Goal: Task Accomplishment & Management: Manage account settings

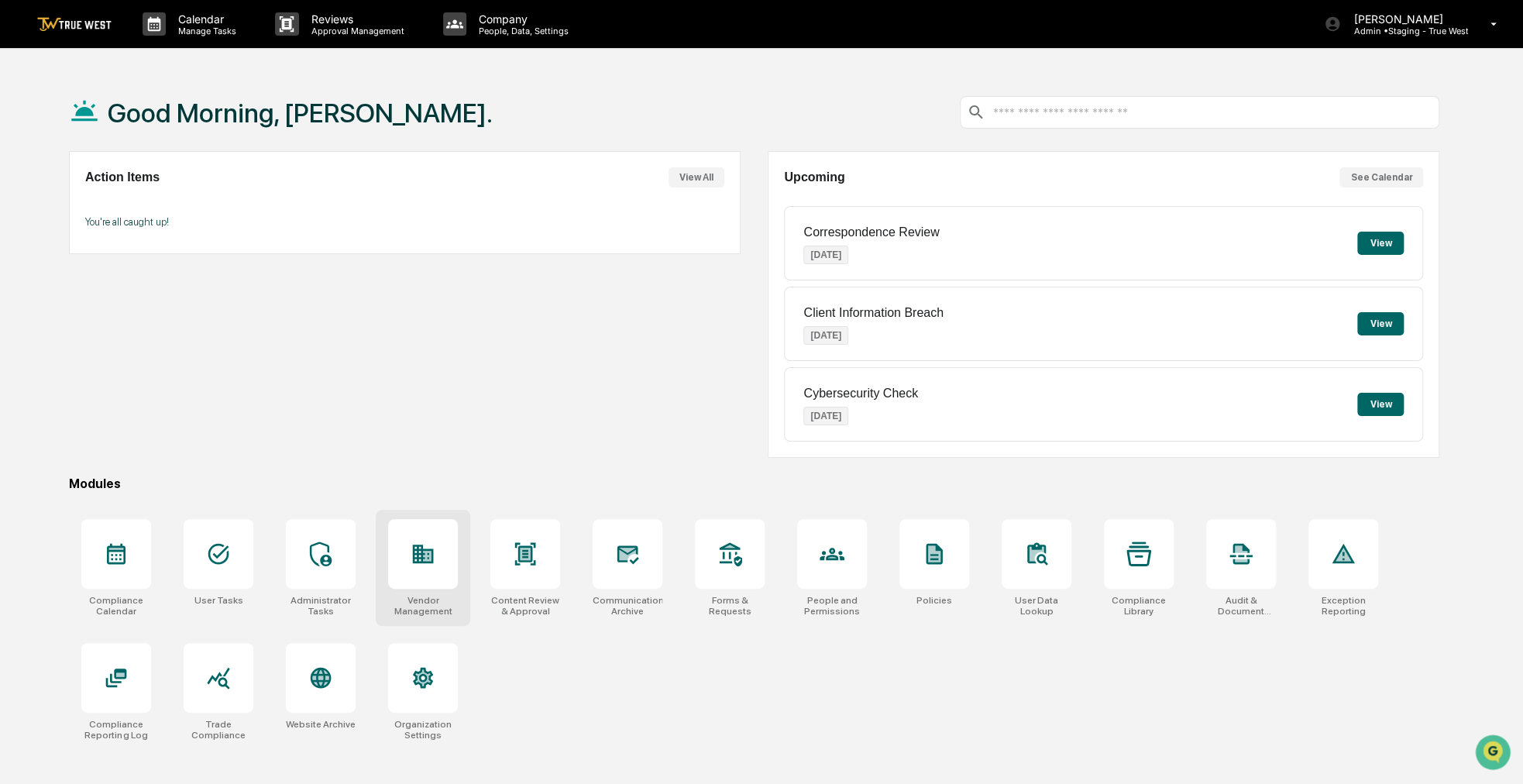
click at [436, 562] on div at bounding box center [423, 554] width 70 height 70
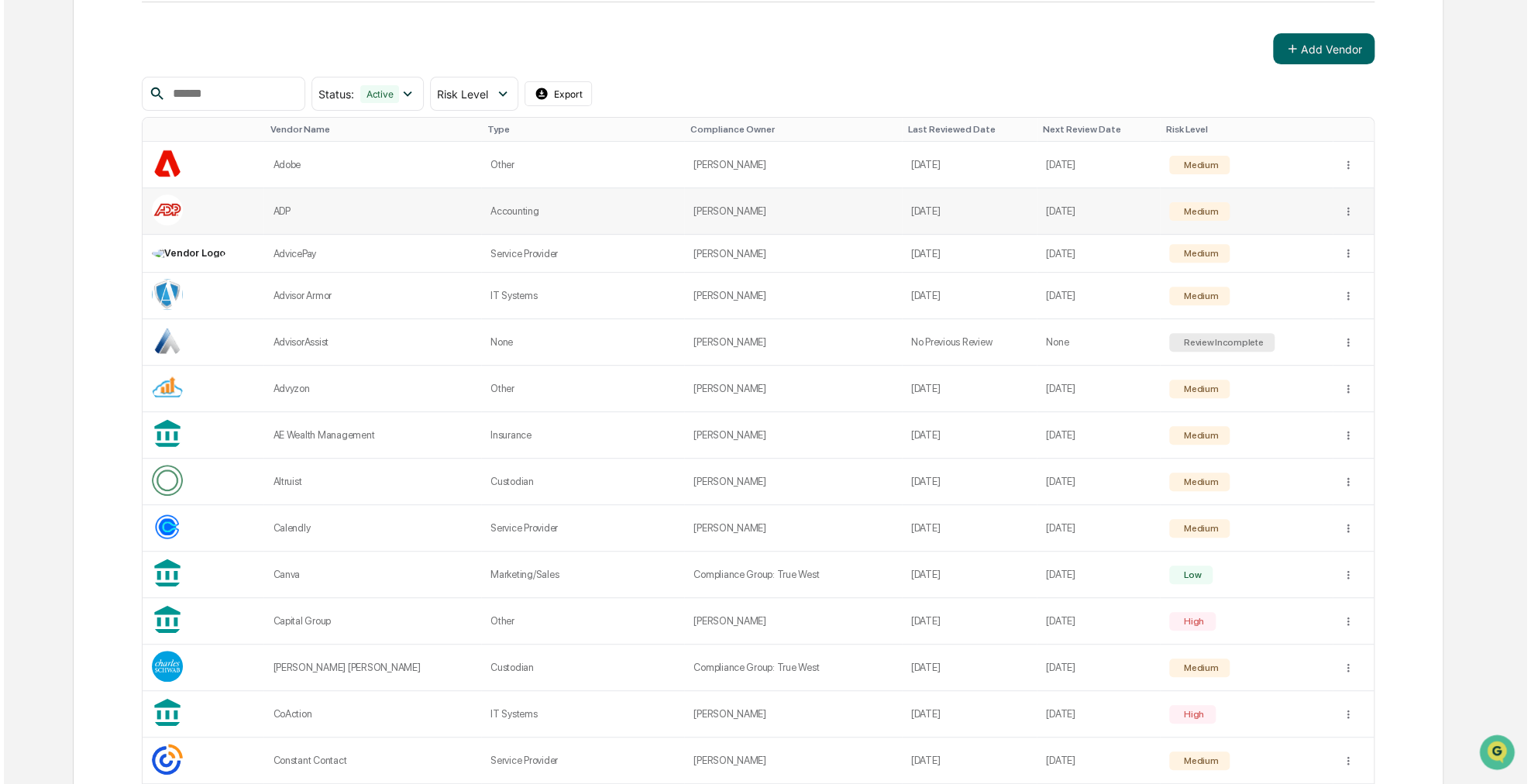
scroll to position [697, 0]
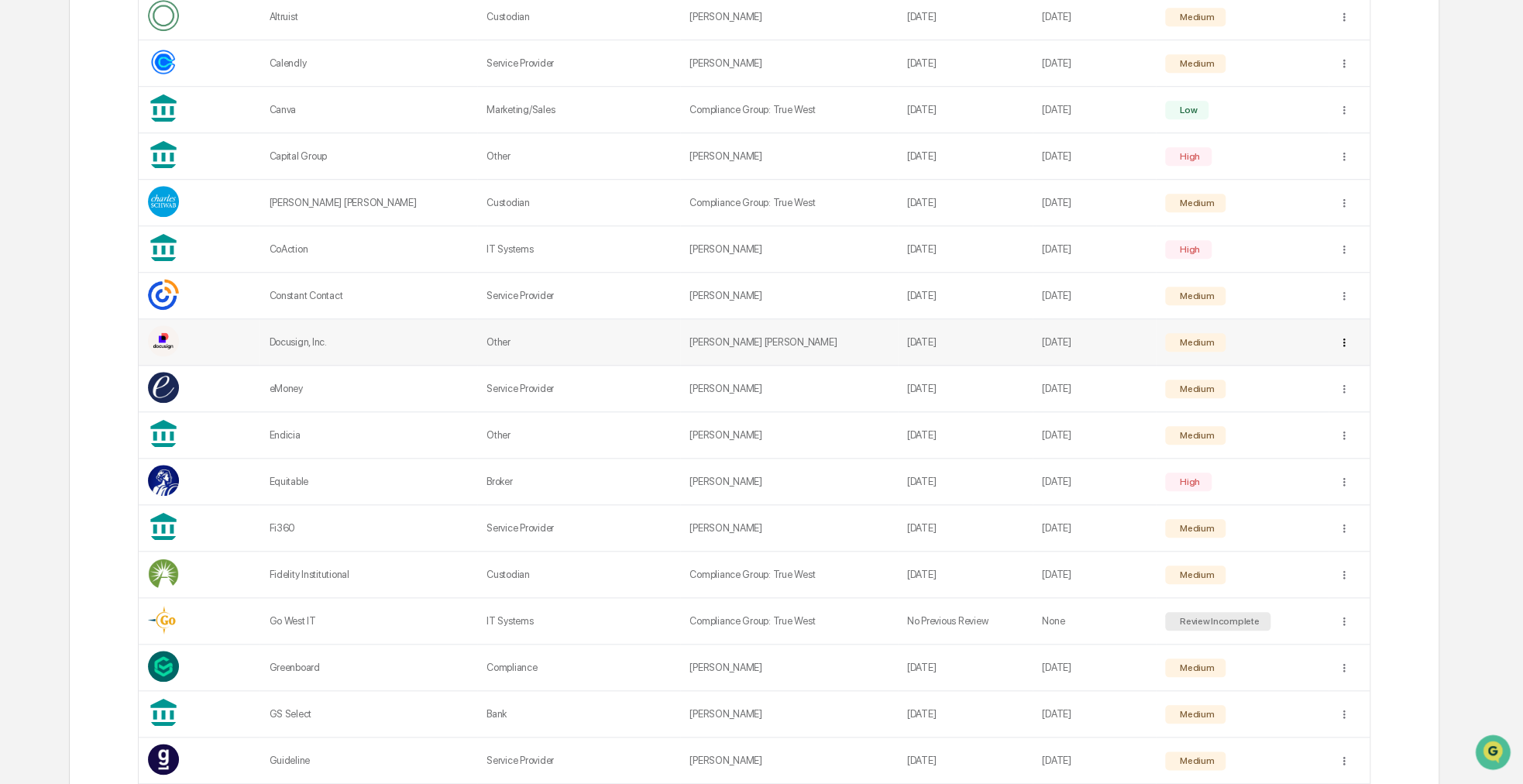
click at [1339, 399] on div "Sync to Child Organizations" at bounding box center [1344, 398] width 161 height 25
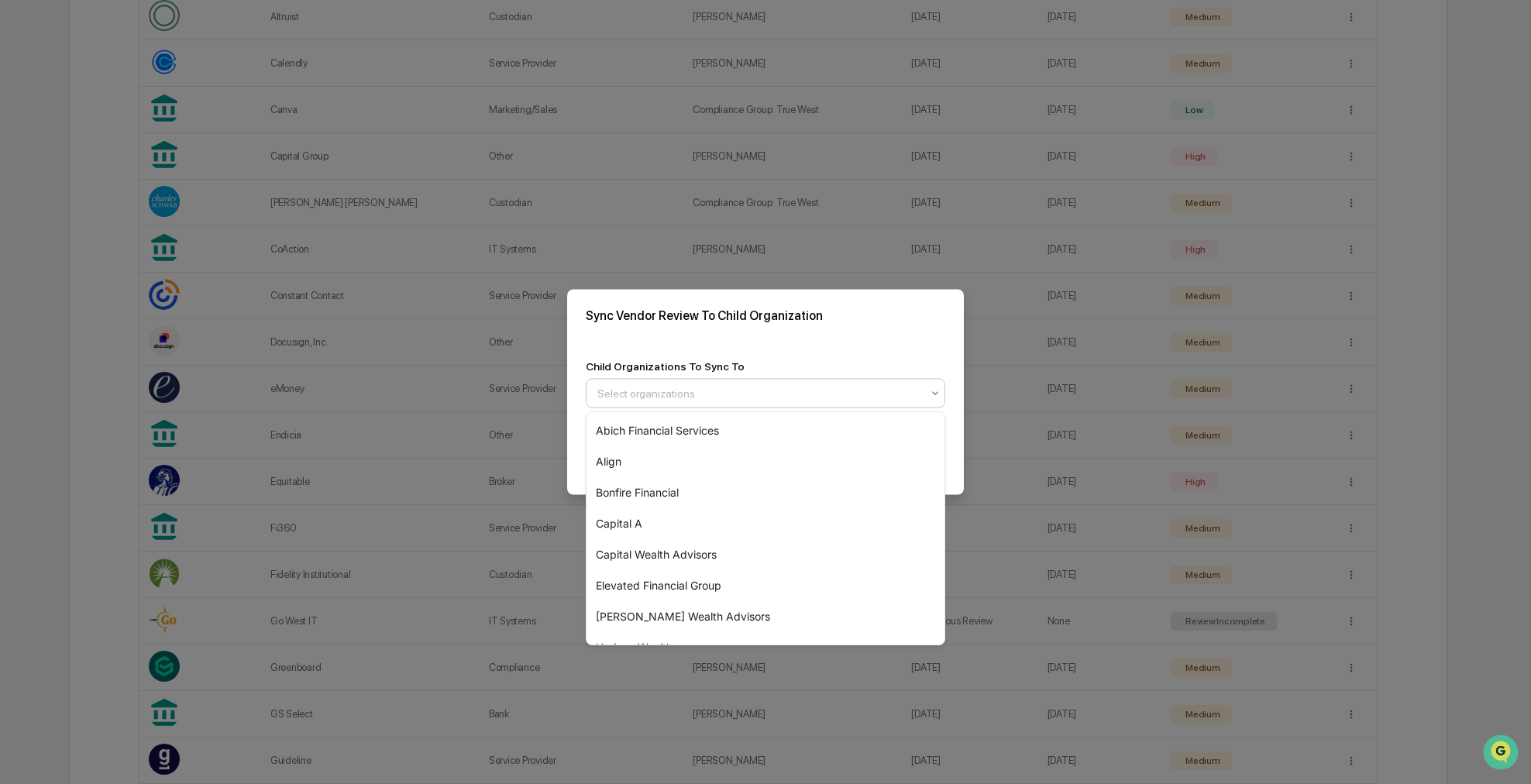
click at [881, 399] on div at bounding box center [759, 394] width 324 height 16
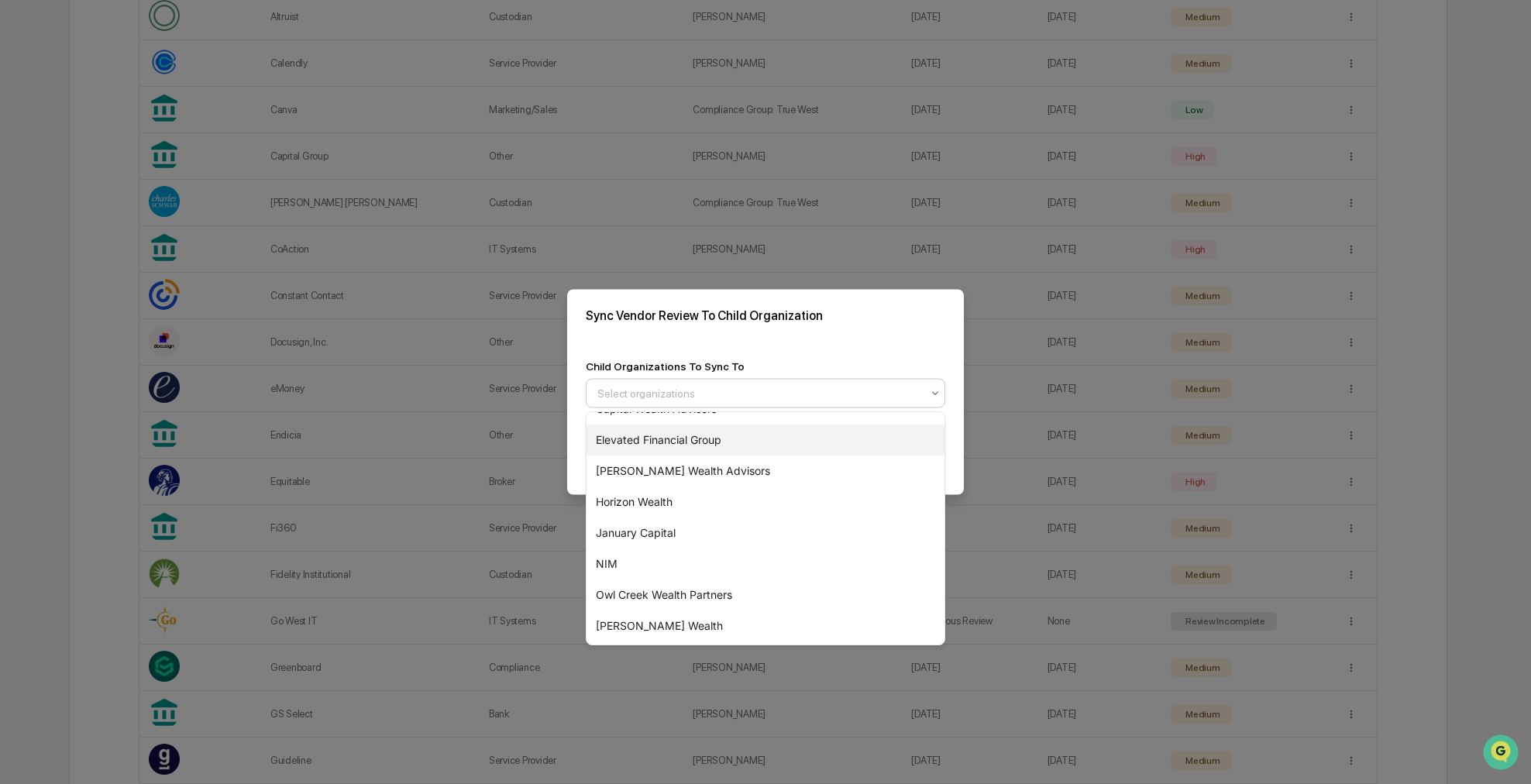
scroll to position [239, 0]
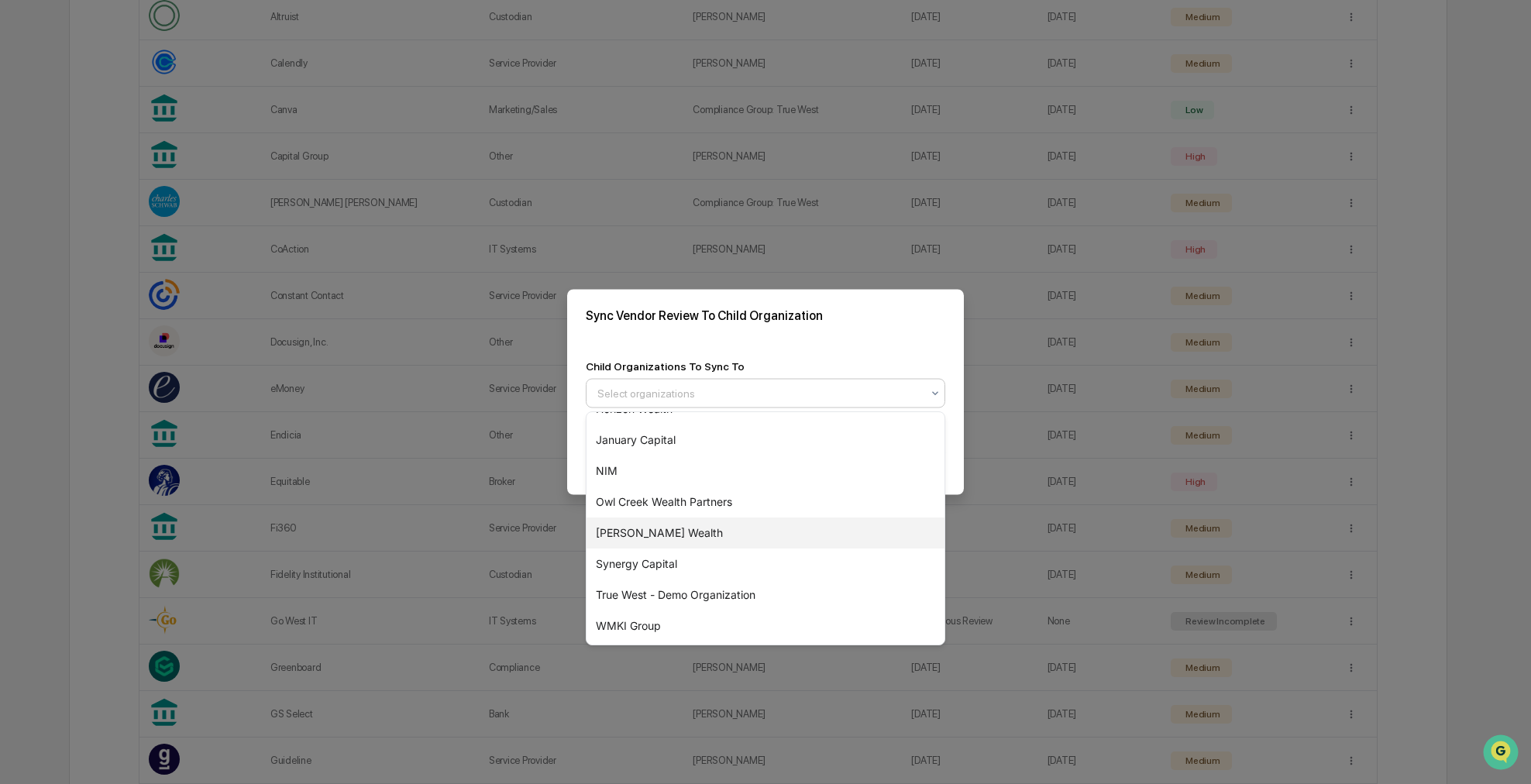
click at [716, 537] on div "Peterson Wealth" at bounding box center [766, 533] width 358 height 31
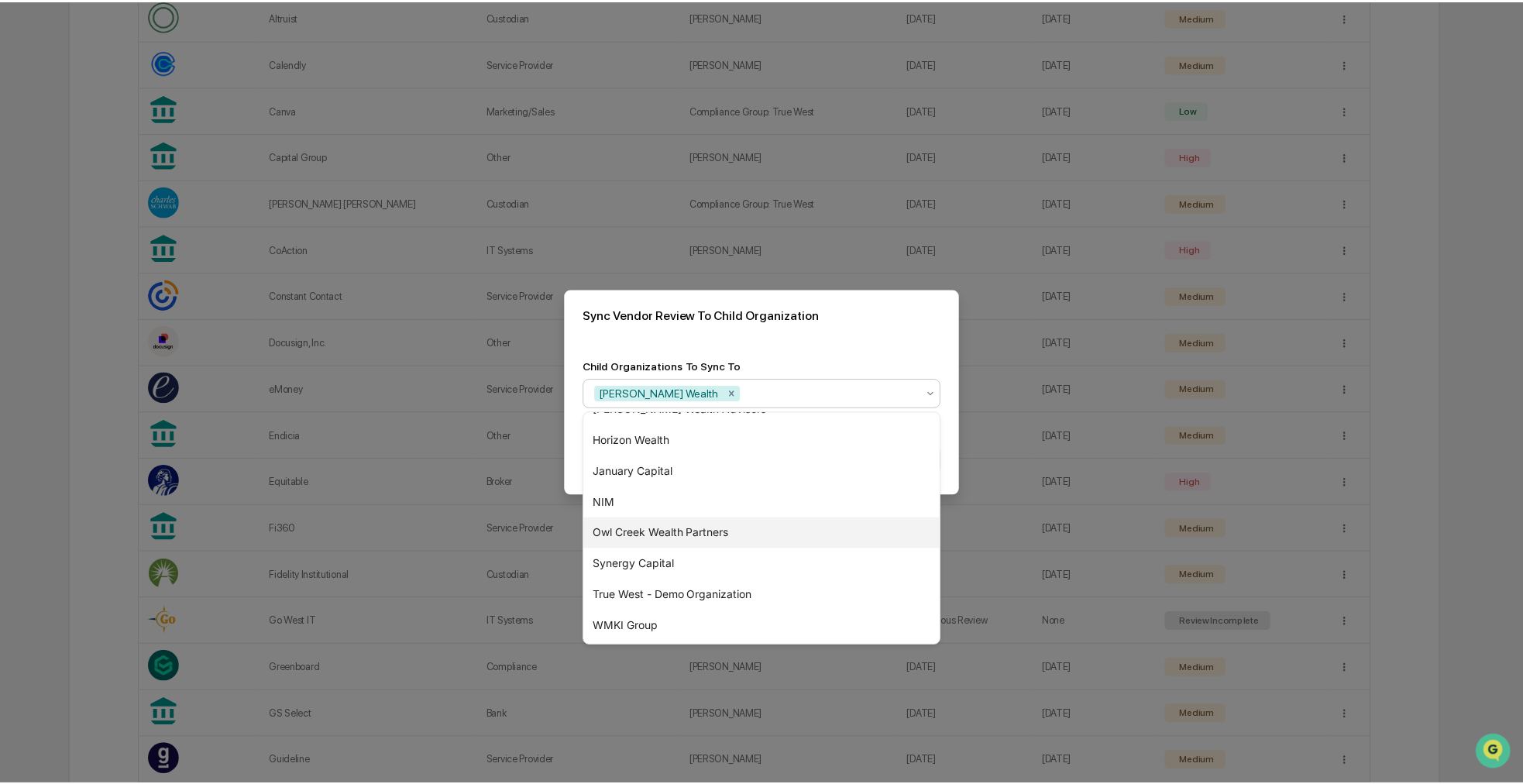
scroll to position [208, 0]
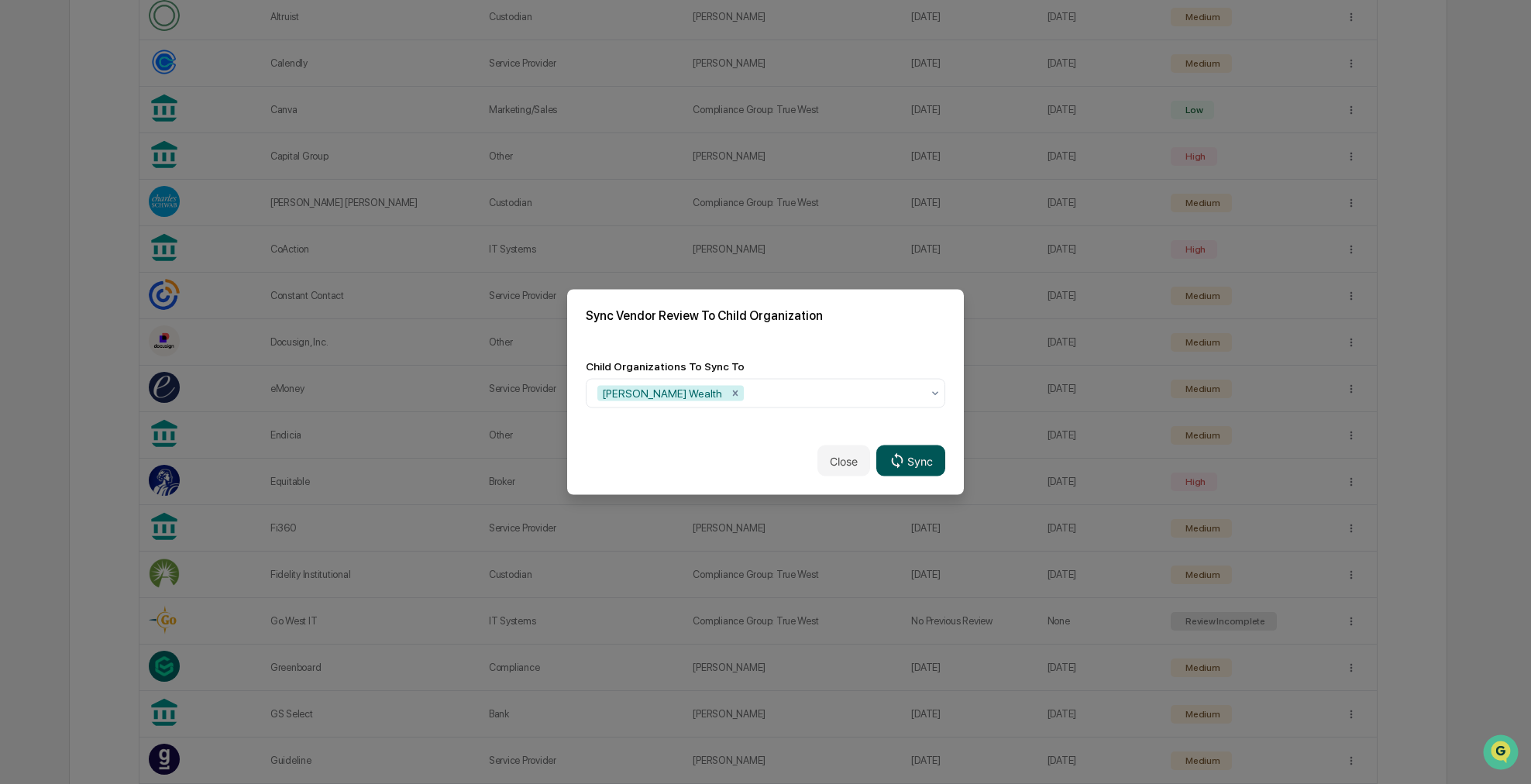
click at [899, 467] on icon at bounding box center [897, 460] width 17 height 17
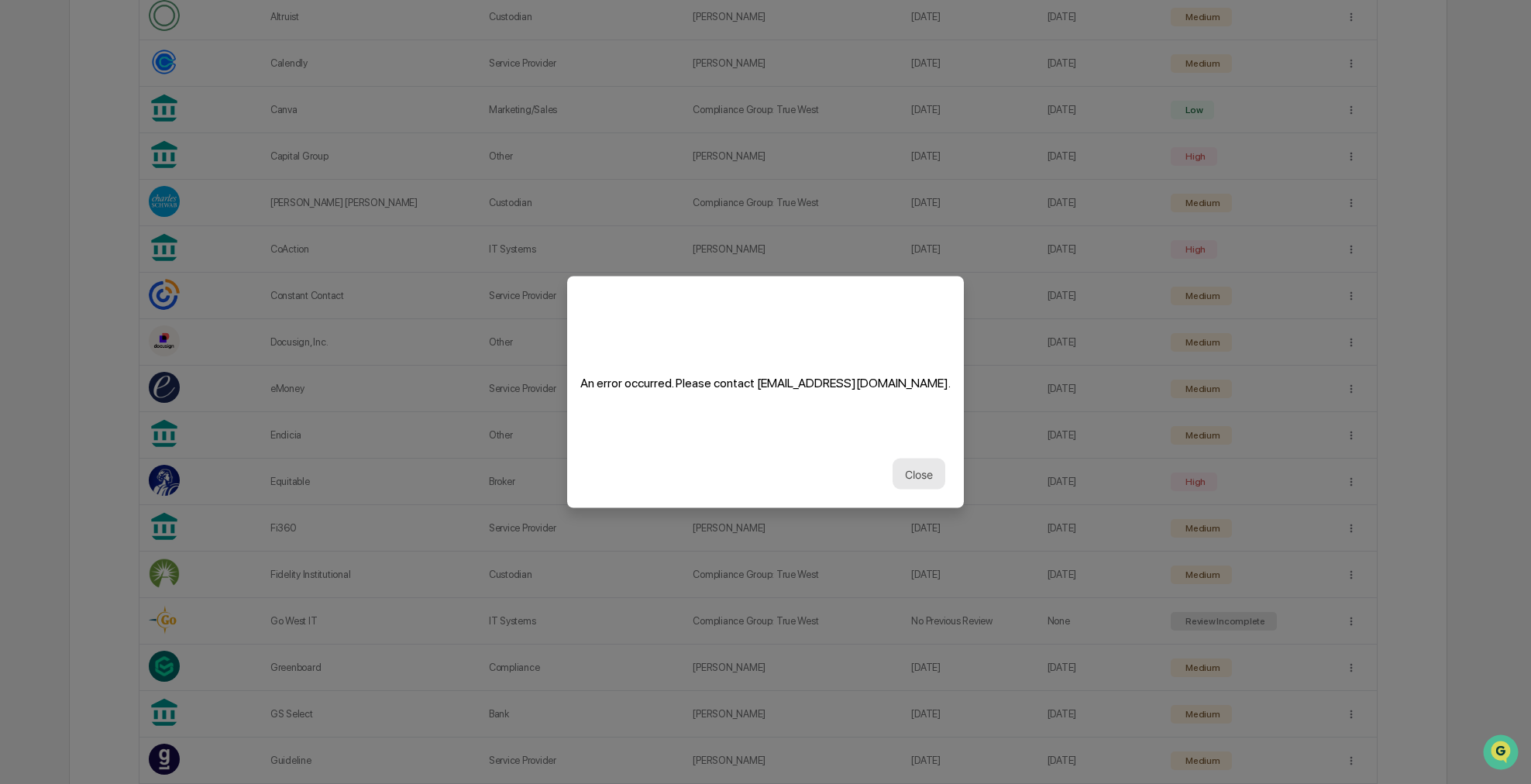
click at [914, 464] on button "Close" at bounding box center [919, 474] width 53 height 31
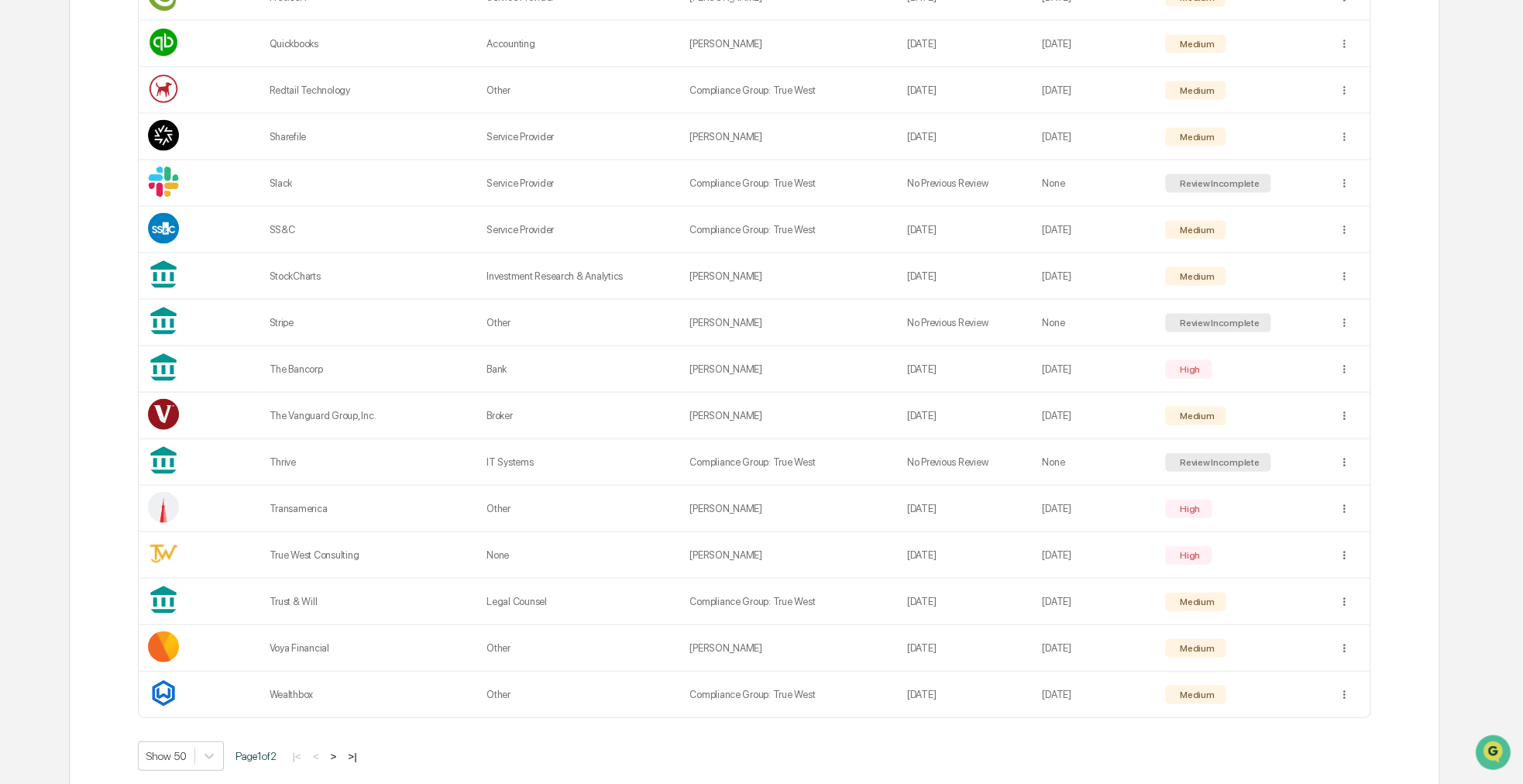
scroll to position [1999, 0]
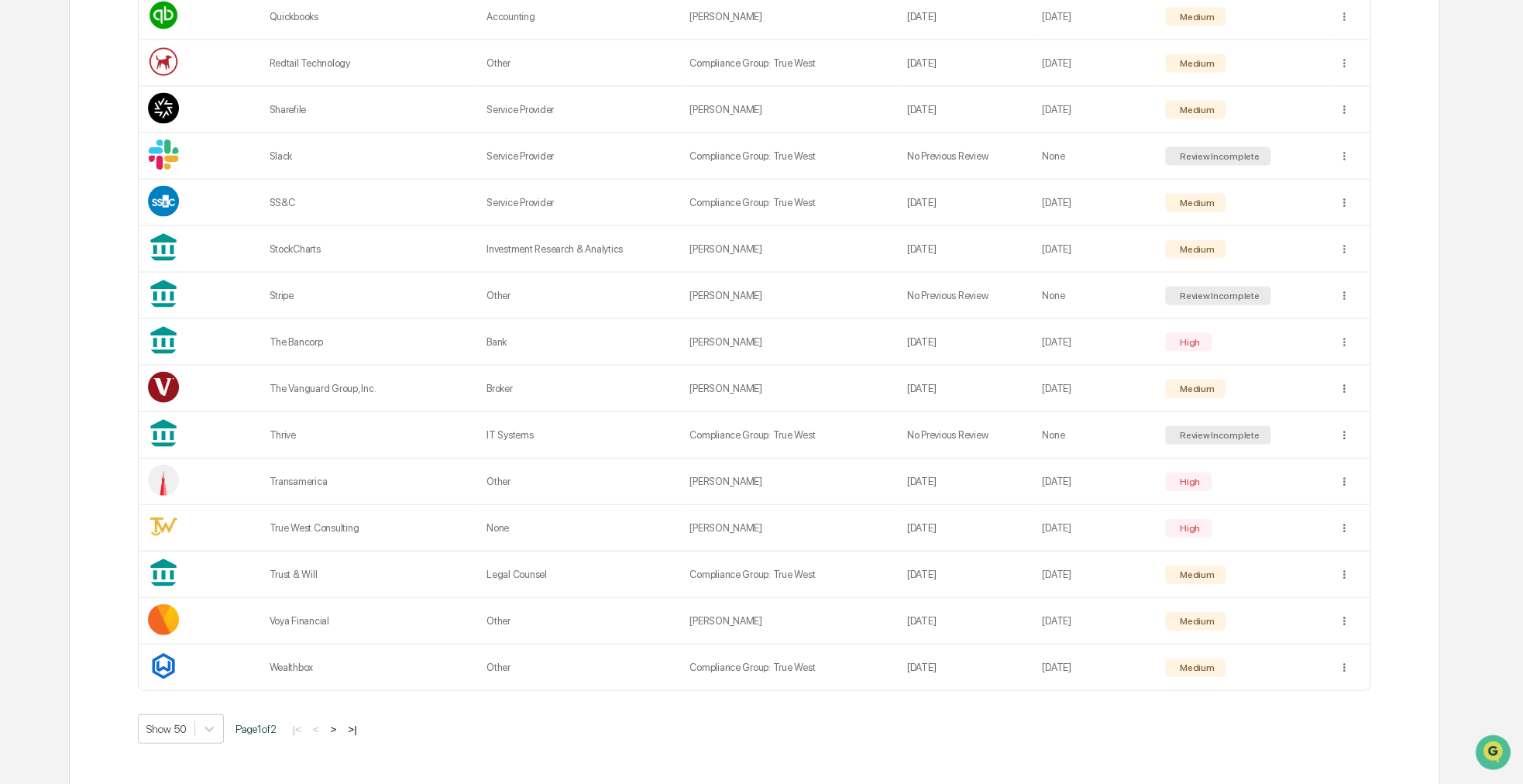
click at [334, 723] on button ">" at bounding box center [333, 729] width 16 height 13
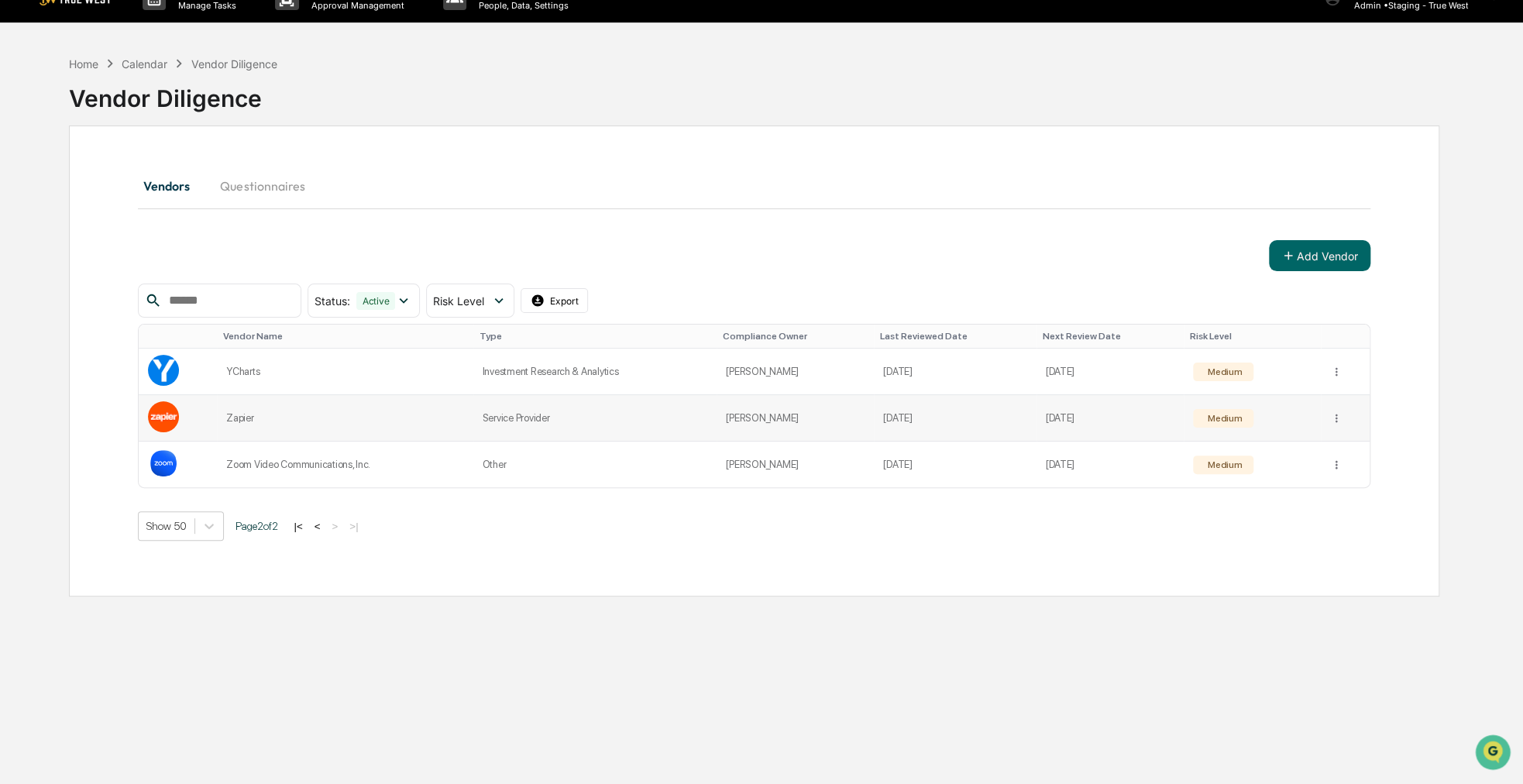
scroll to position [0, 0]
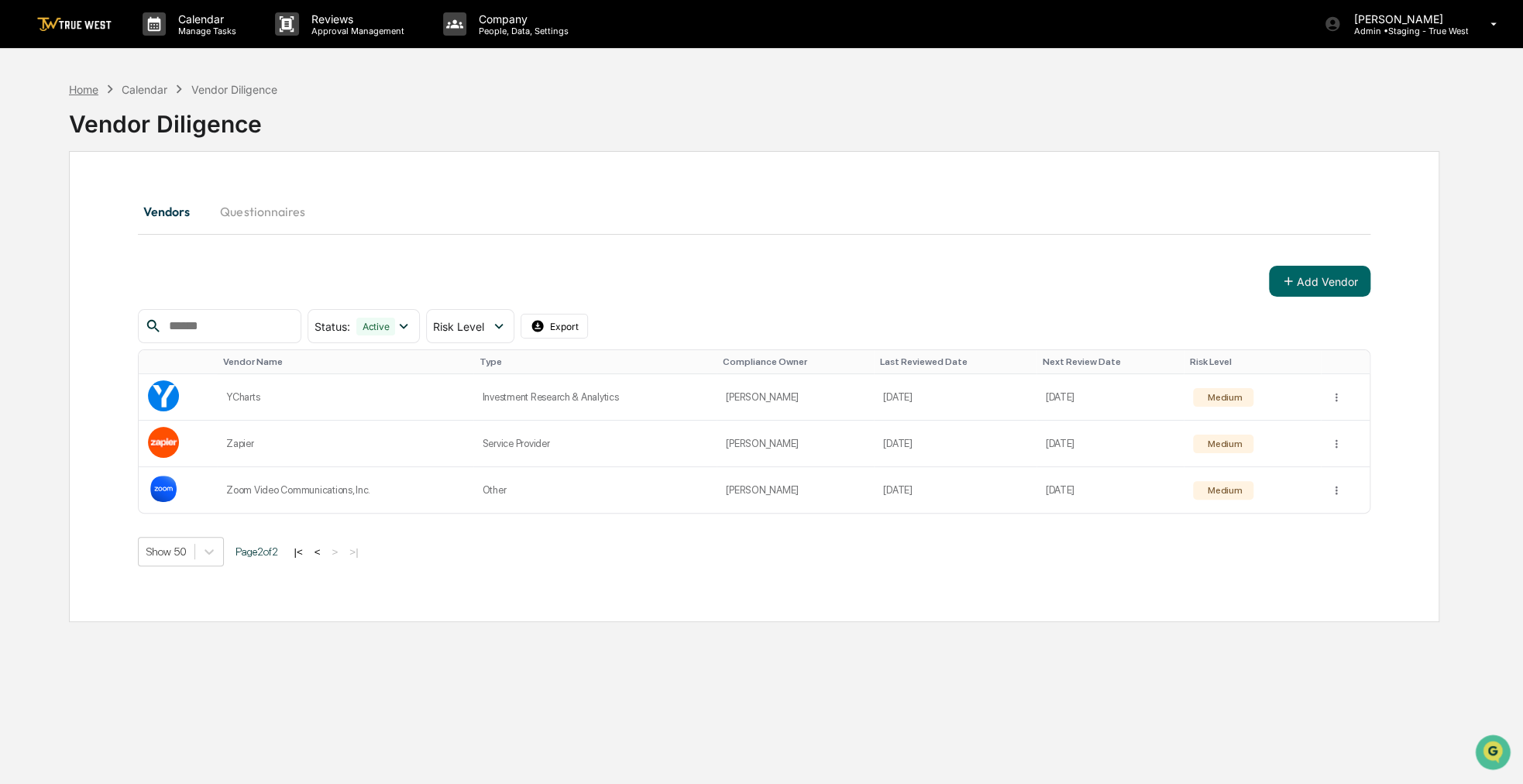
click at [96, 89] on div "Home" at bounding box center [84, 89] width 30 height 13
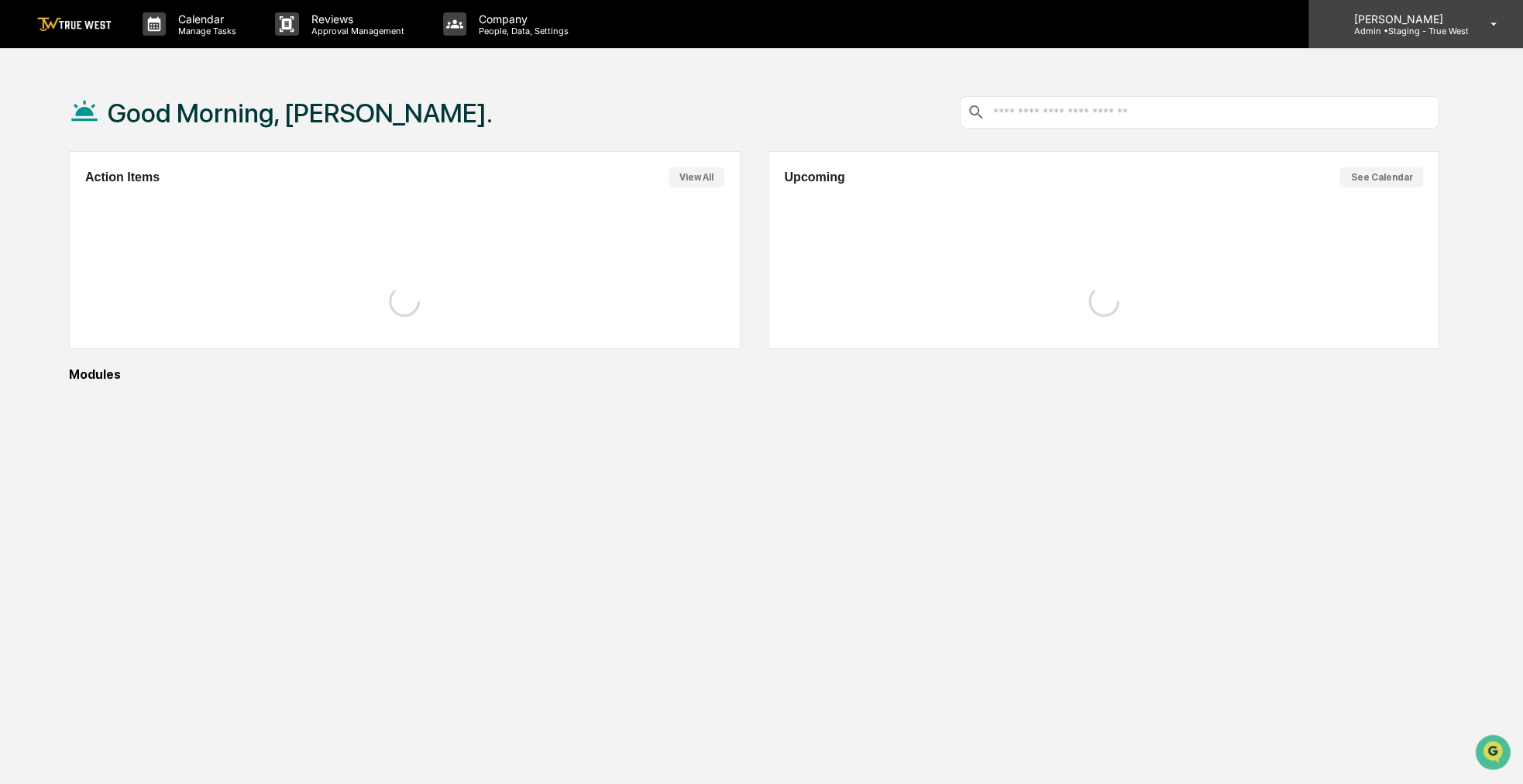
click at [1454, 14] on p "[PERSON_NAME]" at bounding box center [1404, 19] width 127 height 13
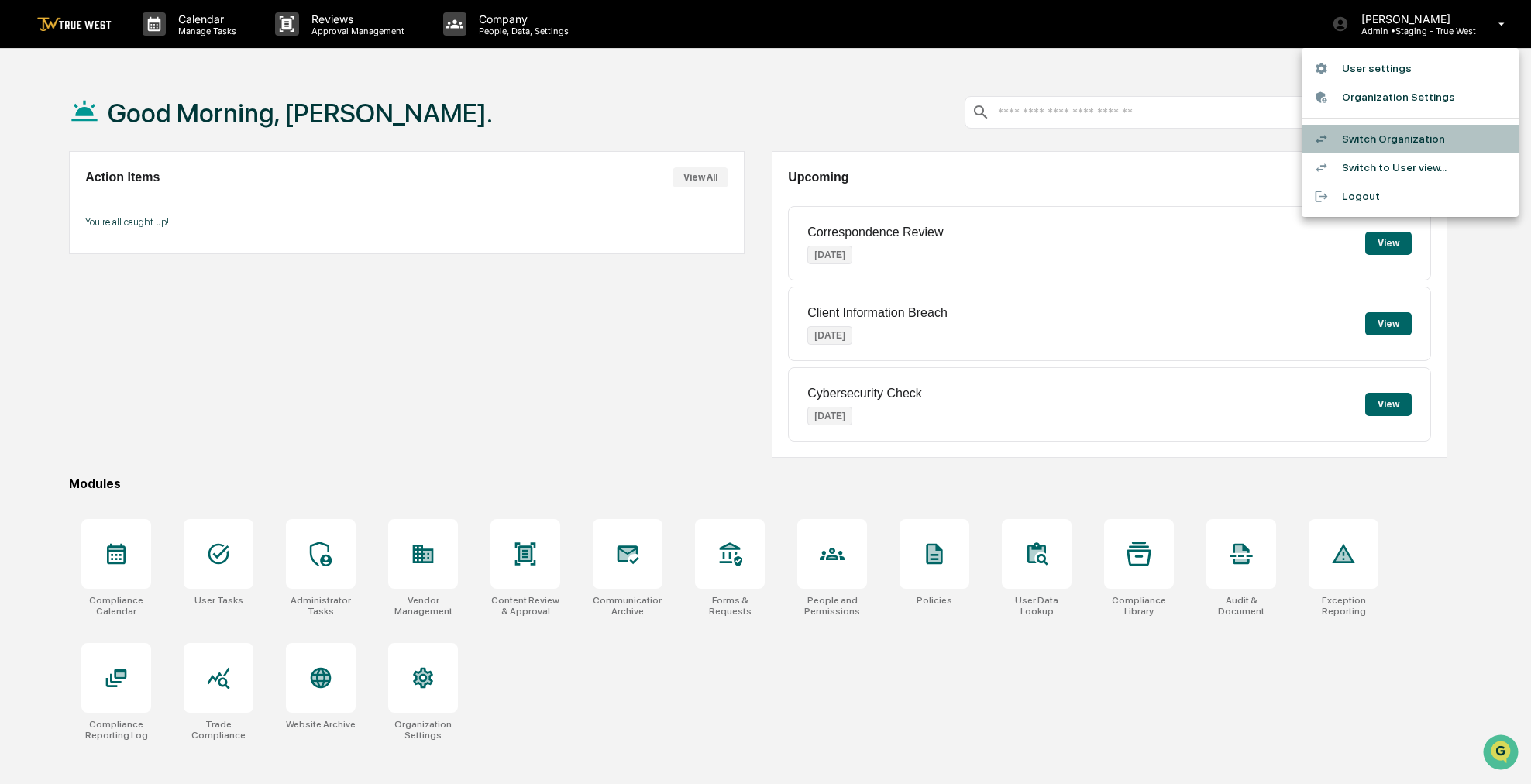
click at [1396, 132] on li "Switch Organization" at bounding box center [1410, 138] width 217 height 29
